Goal: Navigation & Orientation: Go to known website

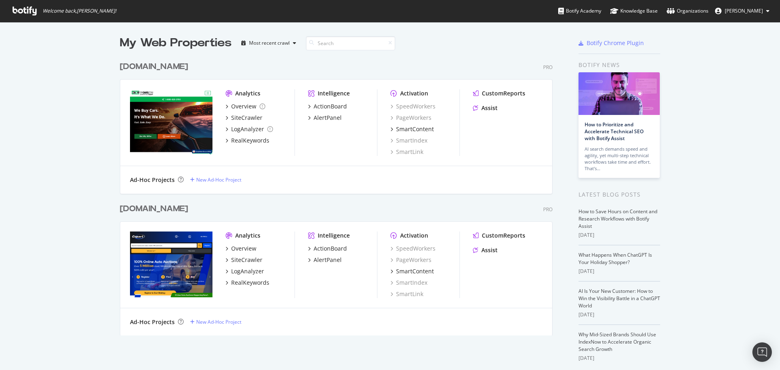
scroll to position [364, 768]
